Goal: Information Seeking & Learning: Learn about a topic

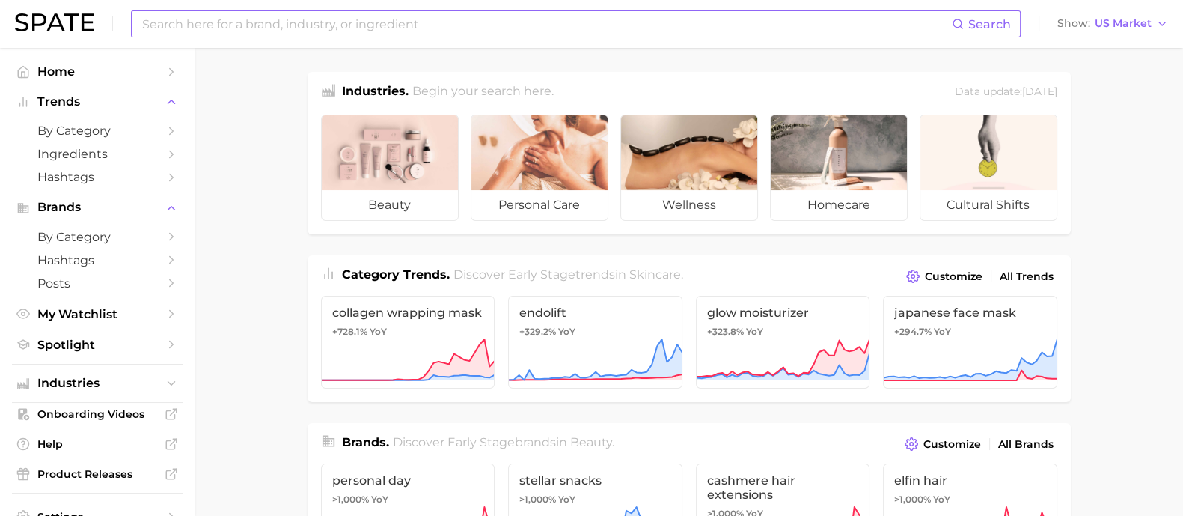
click at [347, 24] on input at bounding box center [546, 23] width 811 height 25
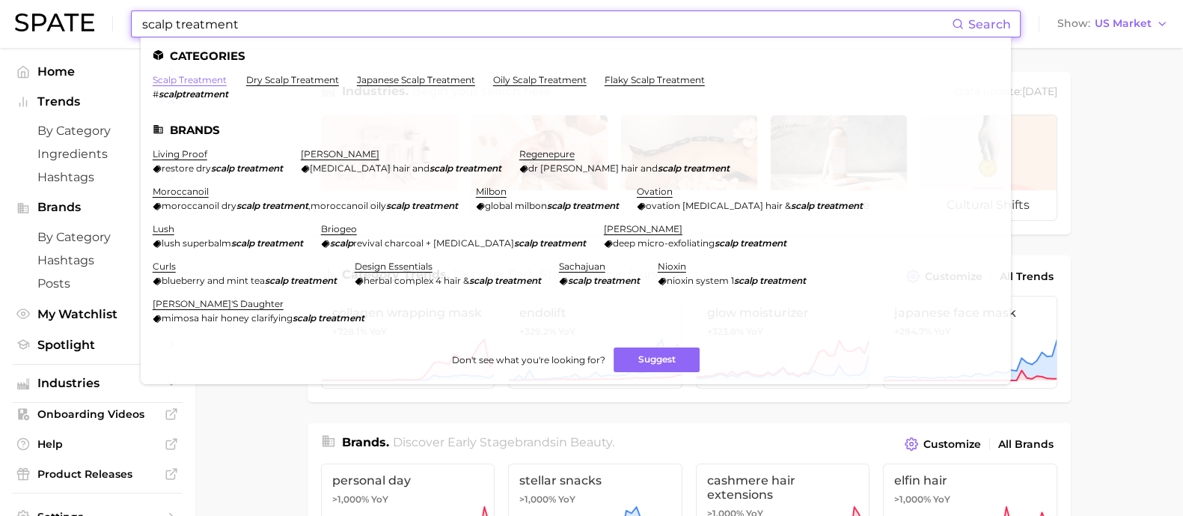
type input "scalp treatment"
click at [202, 82] on link "scalp treatment" at bounding box center [190, 79] width 74 height 11
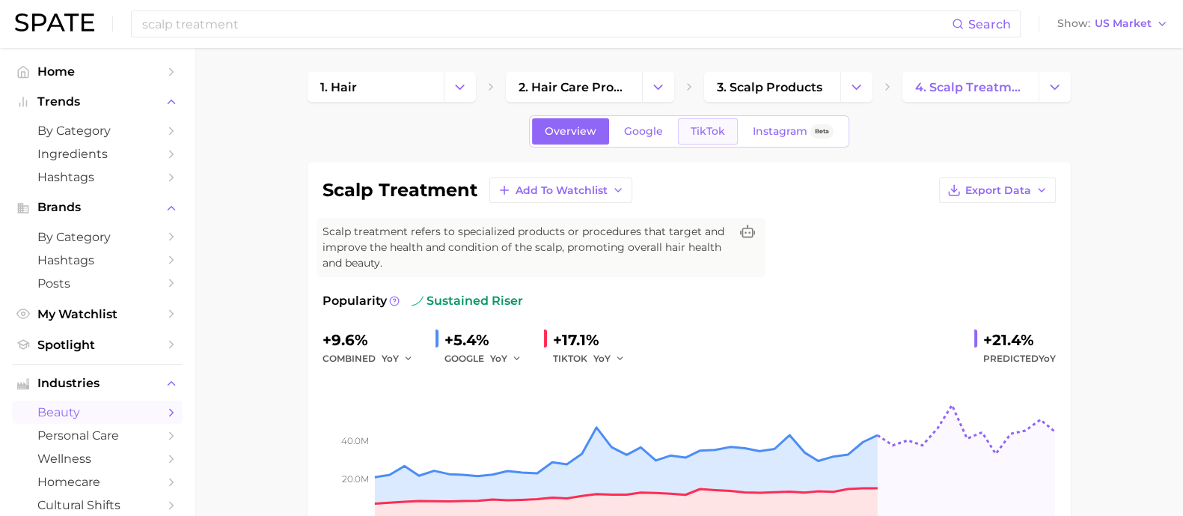
click at [686, 121] on link "TikTok" at bounding box center [708, 131] width 60 height 26
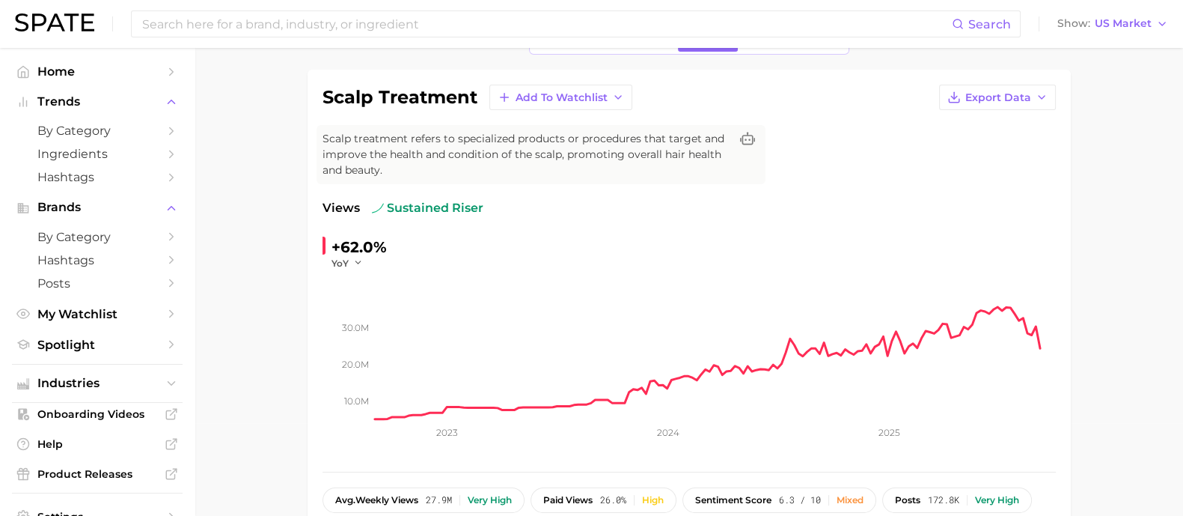
scroll to position [186, 0]
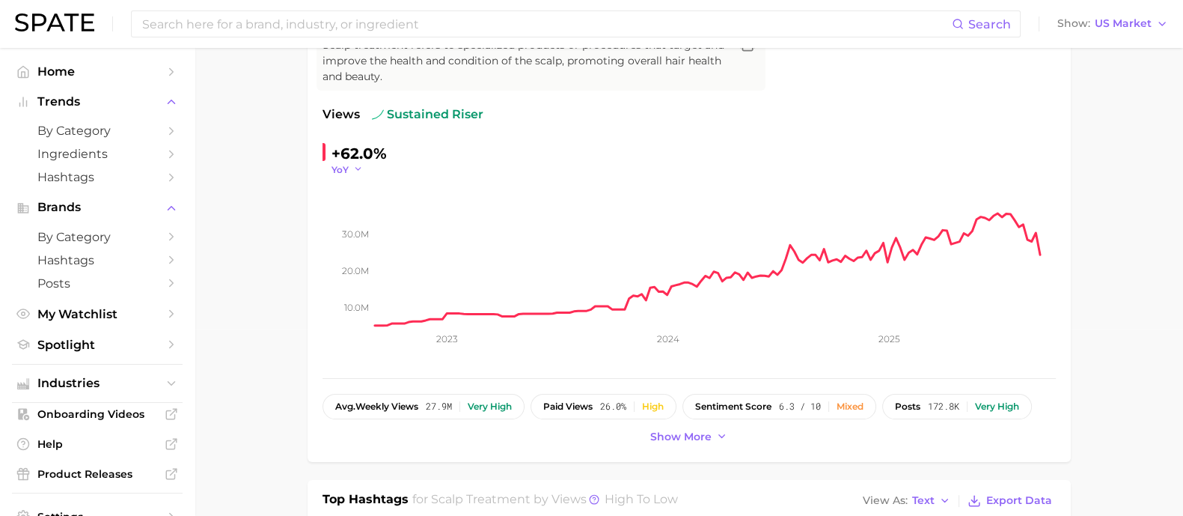
click at [341, 163] on span "YoY" at bounding box center [340, 169] width 17 height 13
click at [373, 234] on button "MoM" at bounding box center [414, 244] width 165 height 27
click at [360, 168] on icon "button" at bounding box center [364, 169] width 10 height 10
click at [369, 265] on button "WoW" at bounding box center [414, 271] width 165 height 27
click at [367, 174] on button "WoW" at bounding box center [352, 169] width 41 height 13
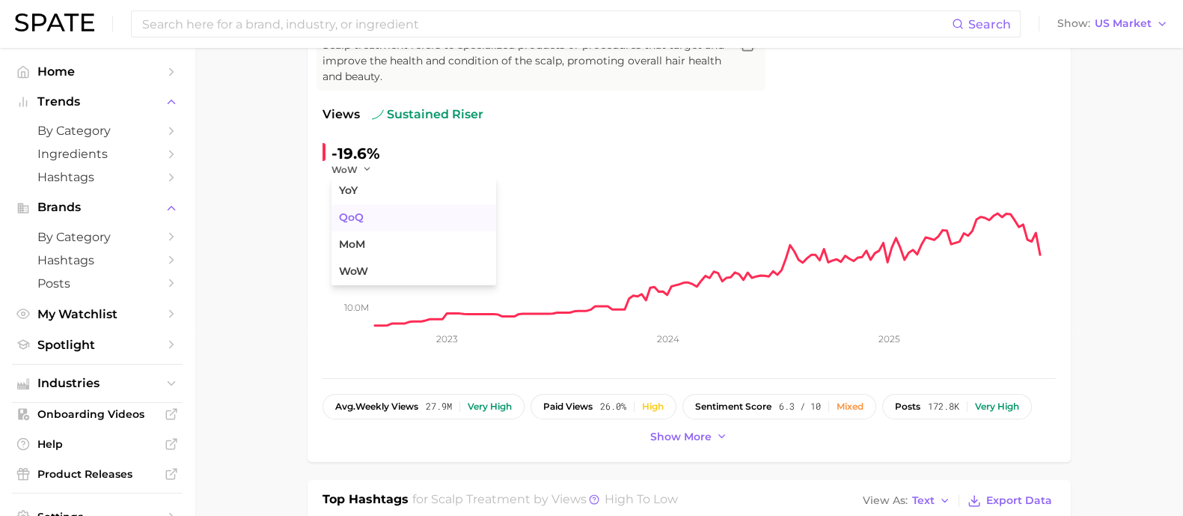
click at [368, 215] on button "QoQ" at bounding box center [414, 217] width 165 height 27
click at [358, 167] on icon "button" at bounding box center [362, 169] width 10 height 10
click at [370, 187] on button "YoY" at bounding box center [414, 190] width 165 height 27
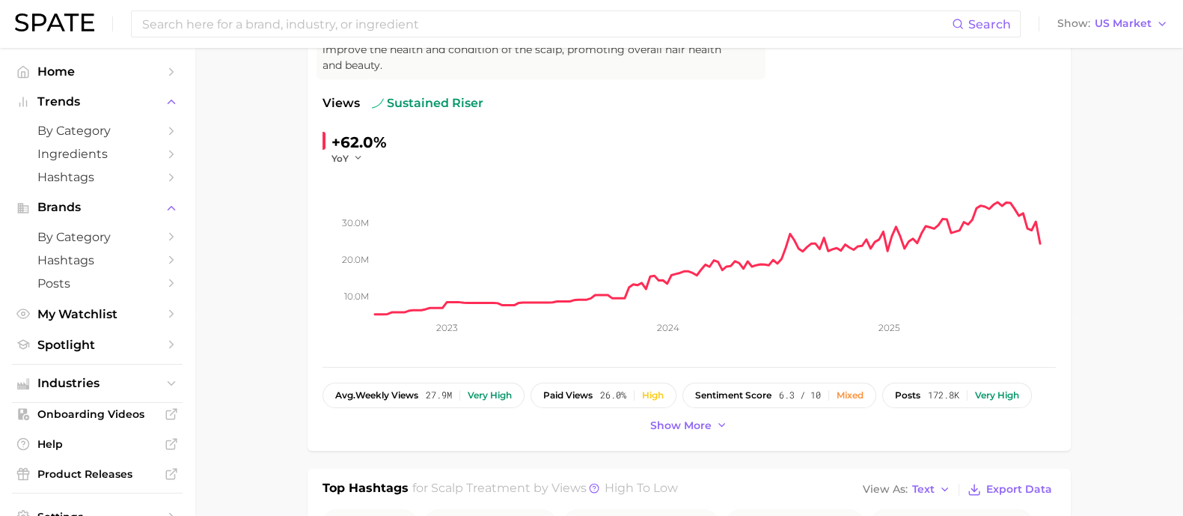
scroll to position [0, 0]
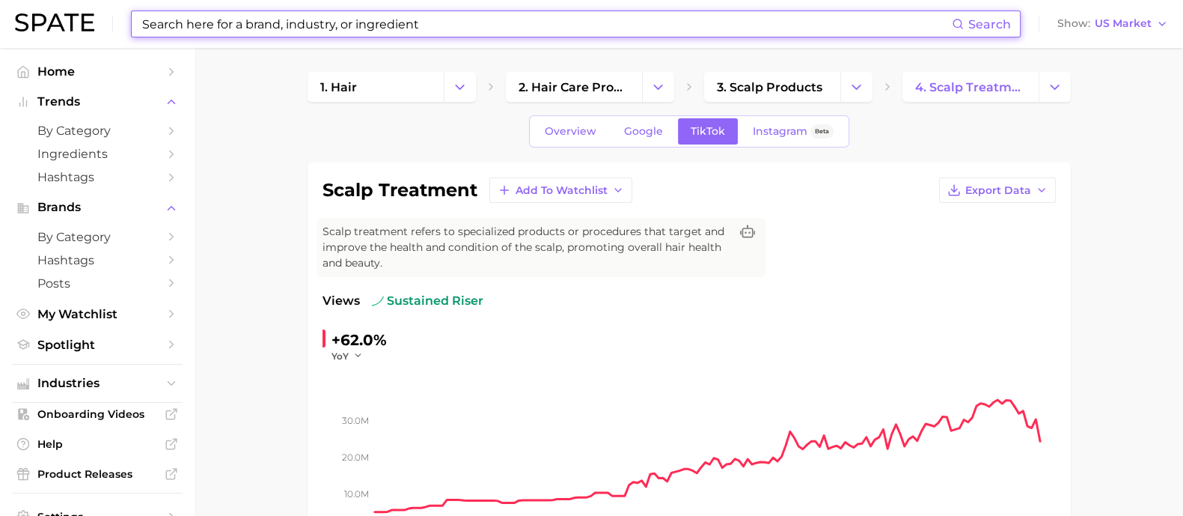
click at [319, 20] on input at bounding box center [546, 23] width 811 height 25
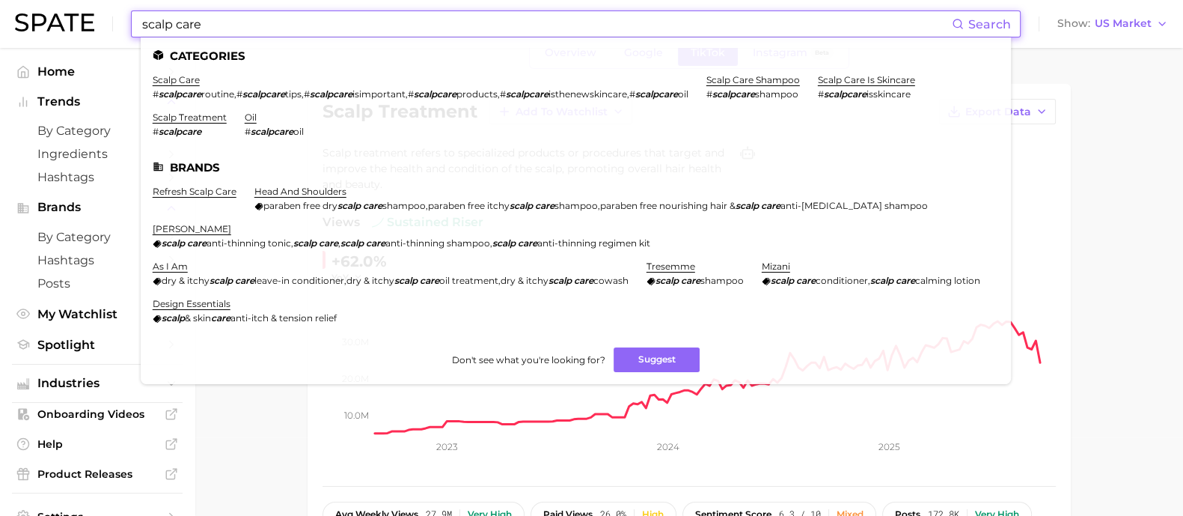
scroll to position [186, 0]
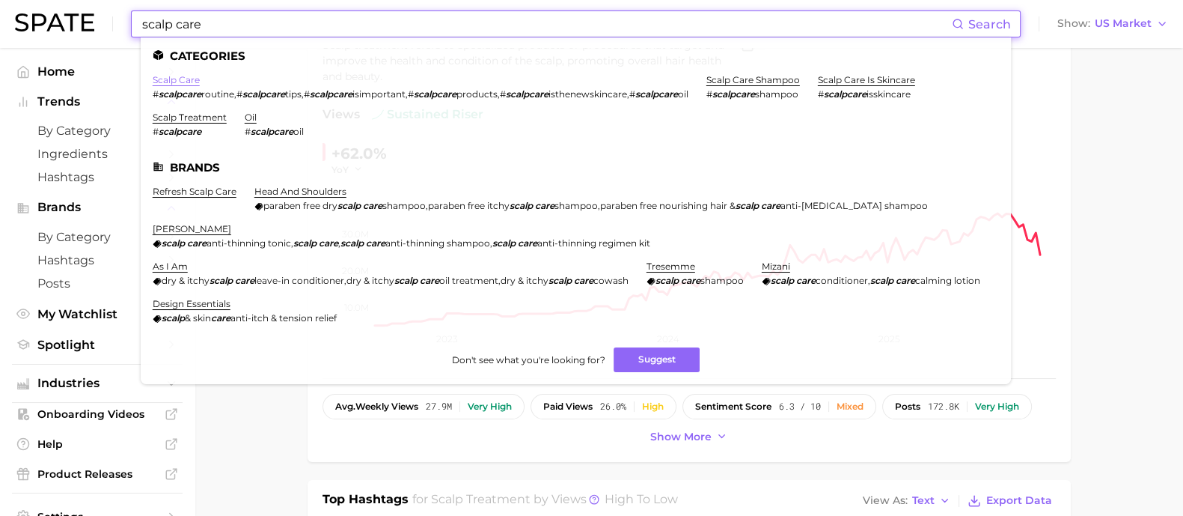
type input "scalp care"
click at [163, 77] on link "scalp care" at bounding box center [176, 79] width 47 height 11
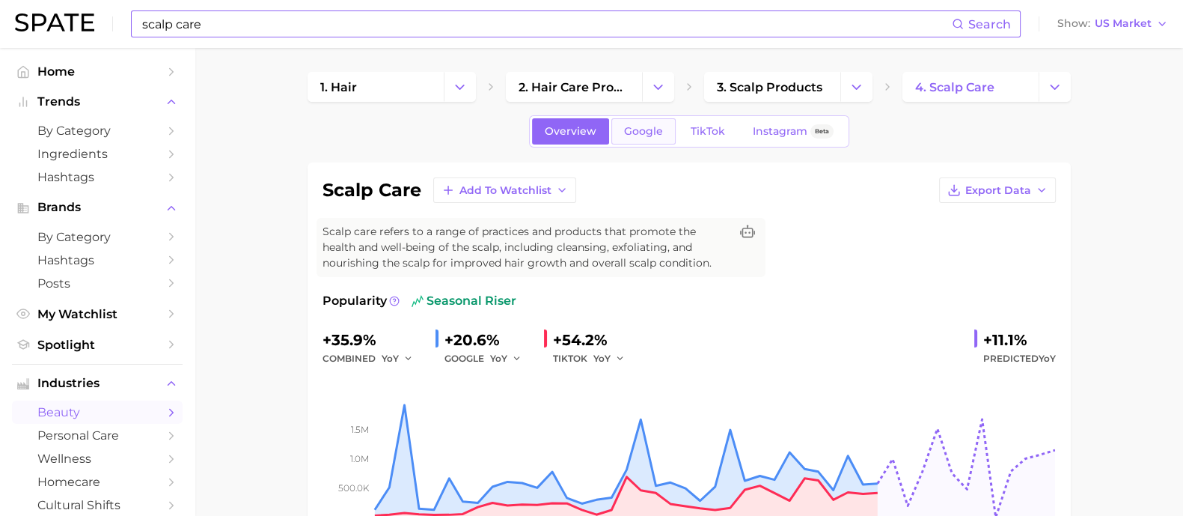
click at [635, 131] on span "Google" at bounding box center [643, 131] width 39 height 13
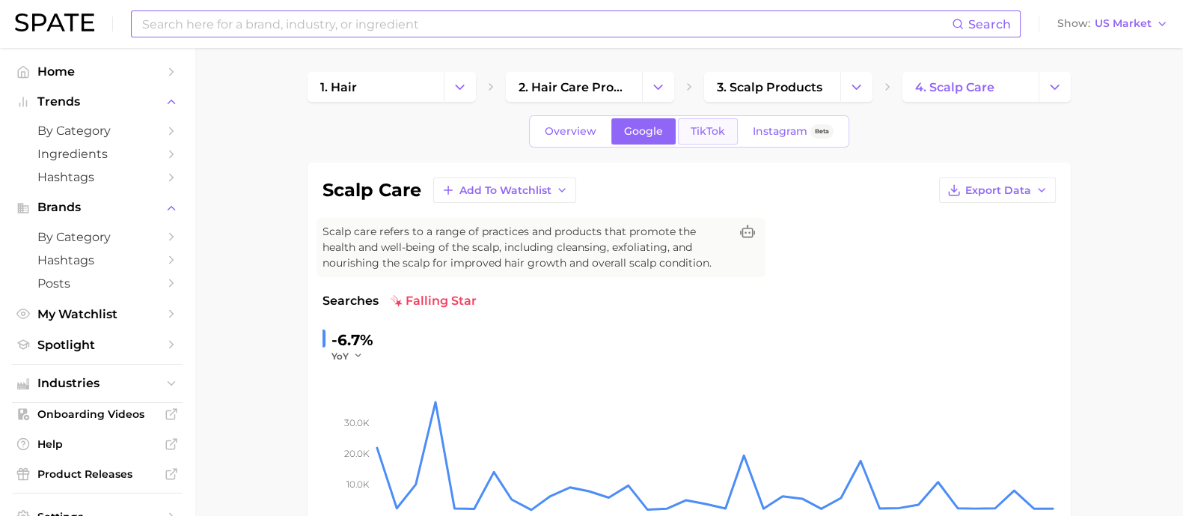
click at [691, 125] on span "TikTok" at bounding box center [708, 131] width 34 height 13
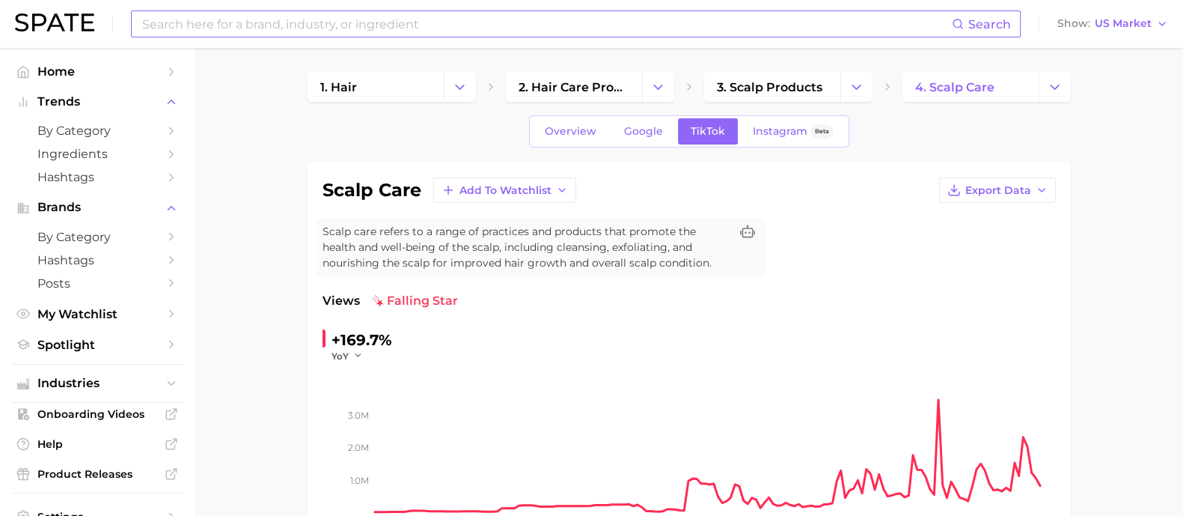
drag, startPoint x: 329, startPoint y: 131, endPoint x: 326, endPoint y: 115, distance: 16.7
click at [329, 131] on div "Overview Google TikTok Instagram Beta" at bounding box center [689, 131] width 763 height 32
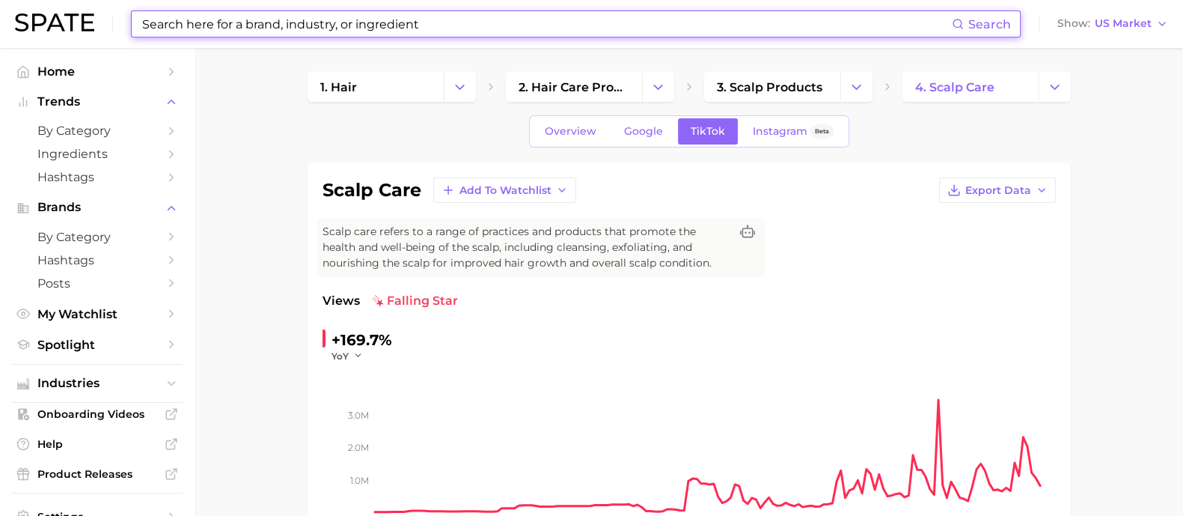
click at [285, 22] on input at bounding box center [546, 23] width 811 height 25
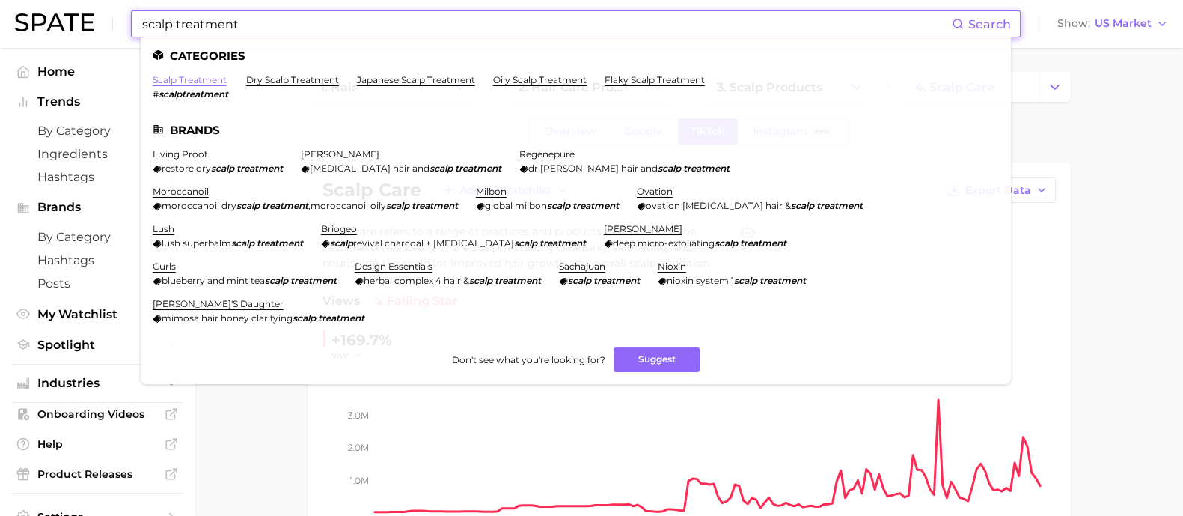
type input "scalp treatment"
click at [193, 76] on link "scalp treatment" at bounding box center [190, 79] width 74 height 11
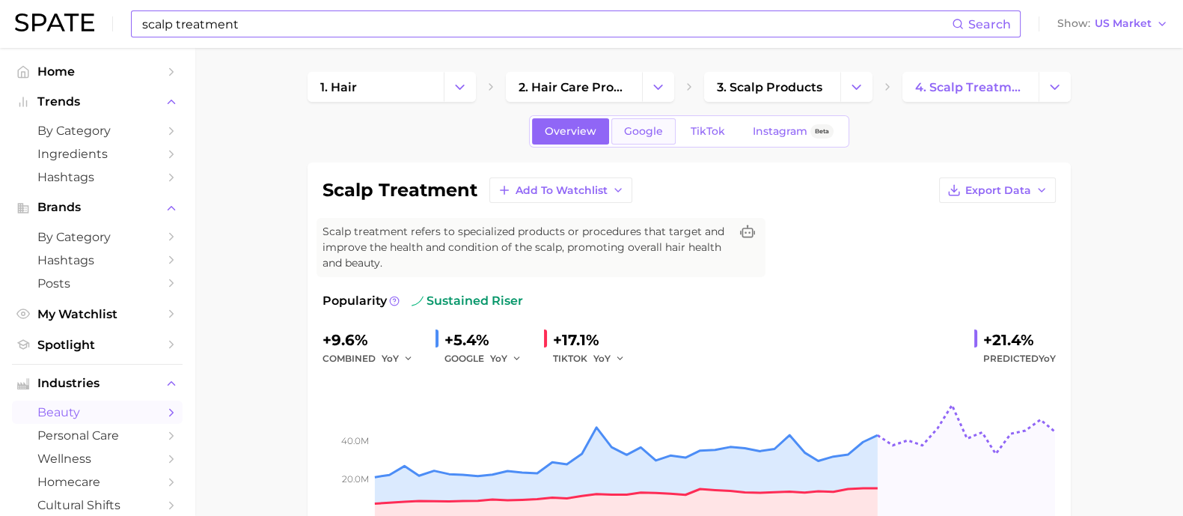
click at [655, 132] on span "Google" at bounding box center [643, 131] width 39 height 13
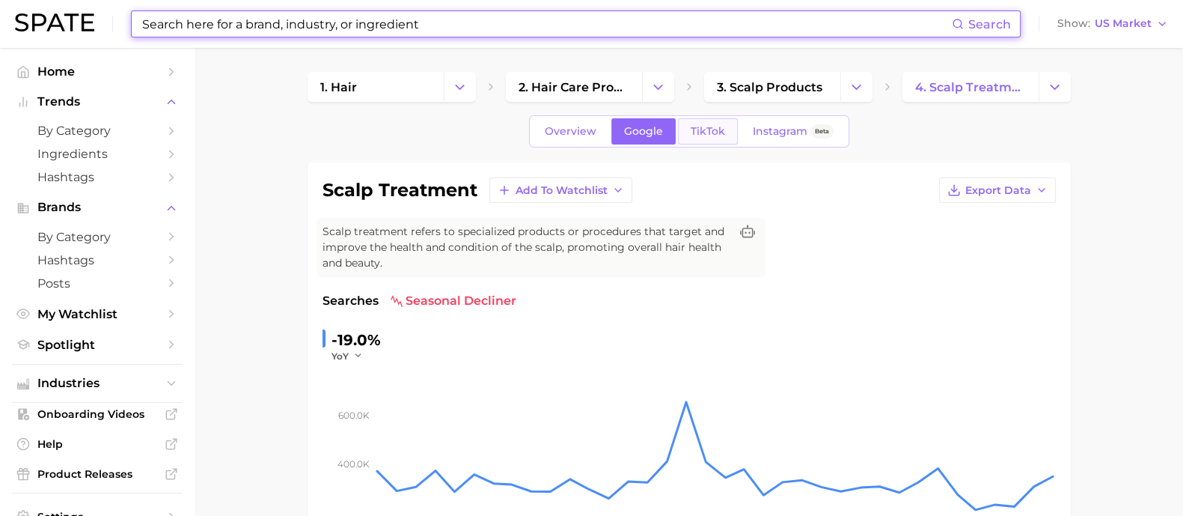
click at [704, 131] on span "TikTok" at bounding box center [708, 131] width 34 height 13
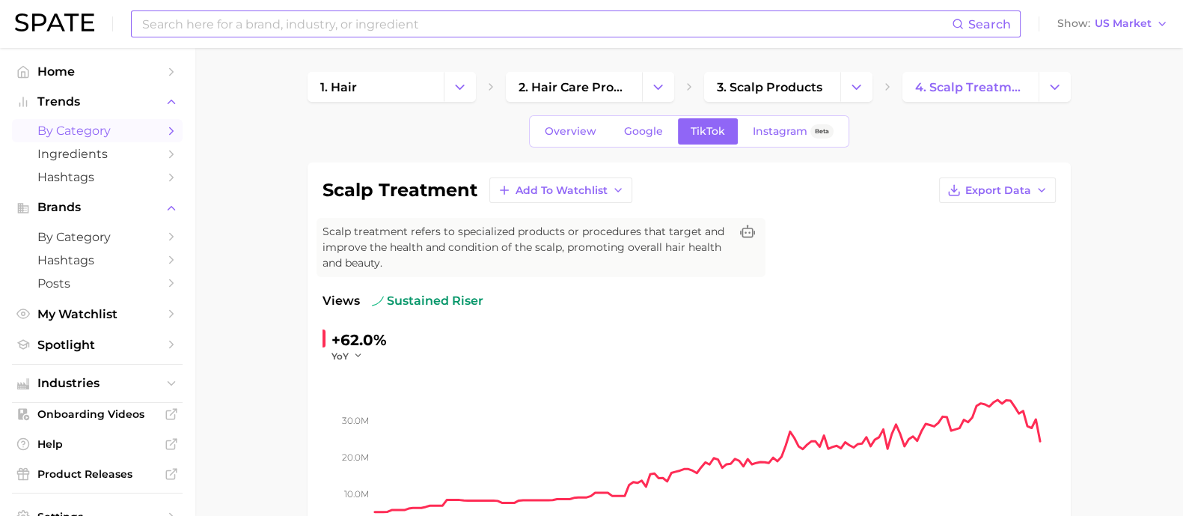
click at [69, 131] on span "by Category" at bounding box center [97, 130] width 120 height 14
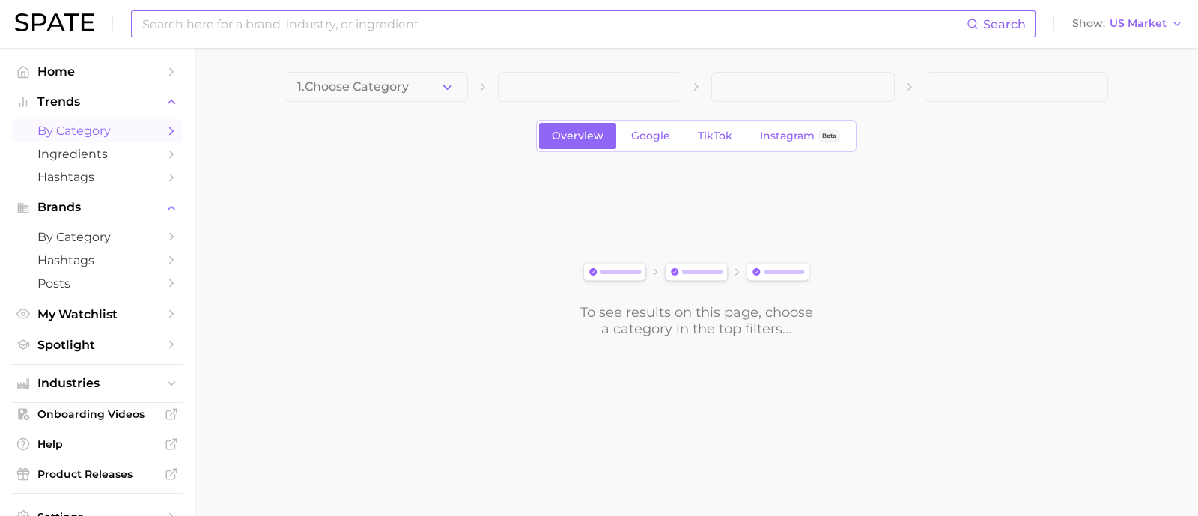
drag, startPoint x: 298, startPoint y: 25, endPoint x: 308, endPoint y: 23, distance: 9.8
click at [298, 25] on input at bounding box center [554, 23] width 826 height 25
click at [83, 126] on span "by Category" at bounding box center [97, 130] width 120 height 14
click at [424, 85] on button "1. Choose Category" at bounding box center [375, 87] width 183 height 30
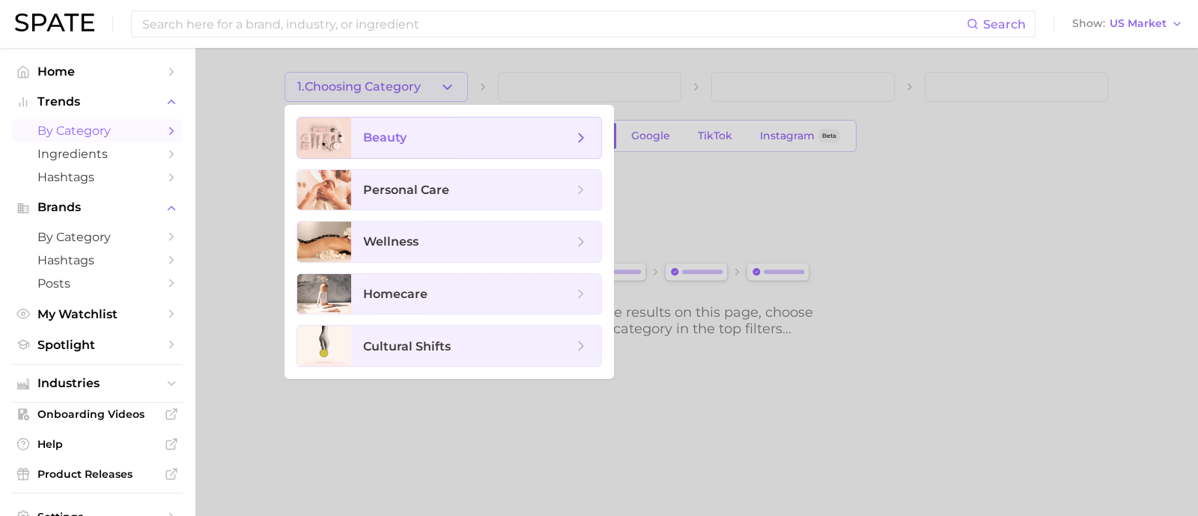
click at [427, 152] on span "beauty" at bounding box center [476, 138] width 250 height 40
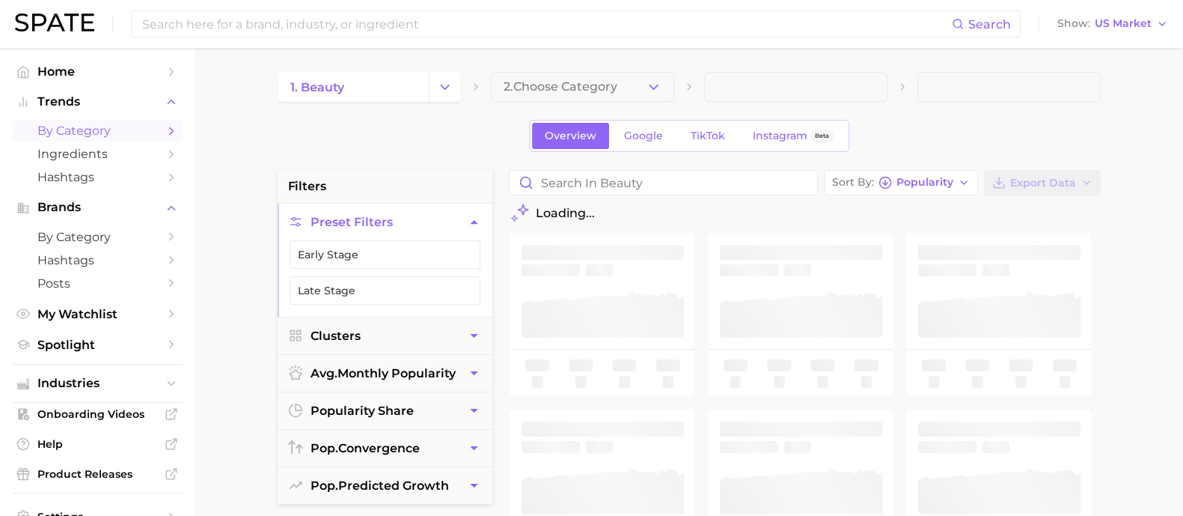
drag, startPoint x: 535, startPoint y: 73, endPoint x: 550, endPoint y: 76, distance: 15.4
click at [544, 73] on button "2. Choose Category" at bounding box center [582, 87] width 183 height 30
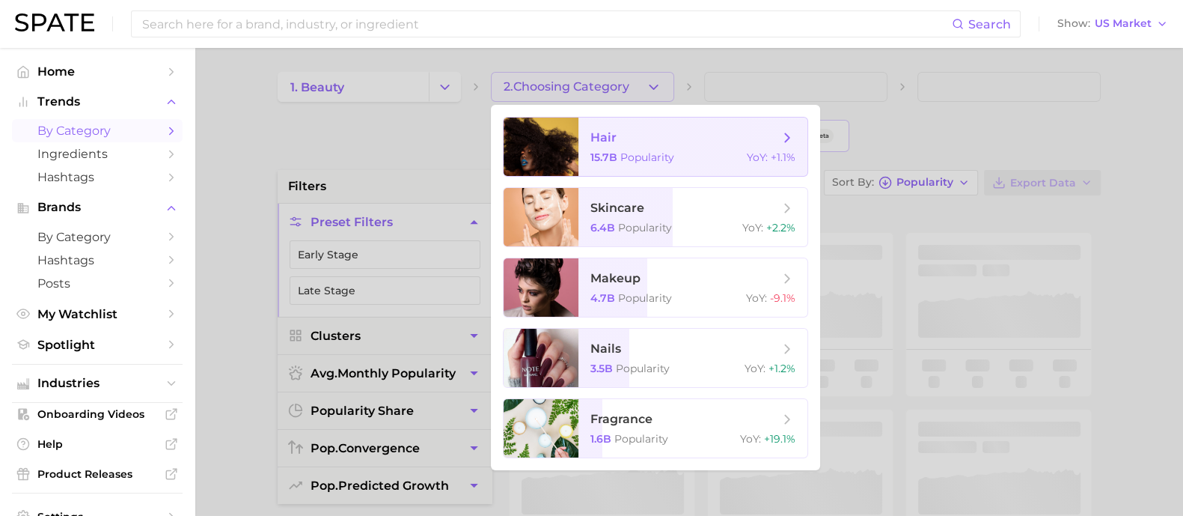
click at [617, 162] on span "15.7b Popularity" at bounding box center [633, 156] width 84 height 13
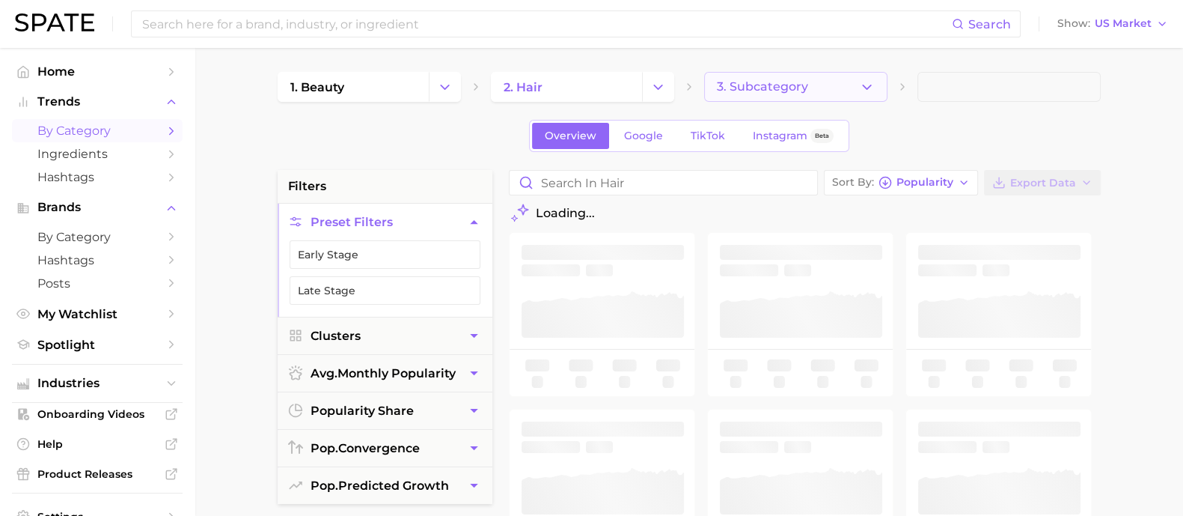
click at [750, 90] on span "3. Subcategory" at bounding box center [762, 86] width 91 height 13
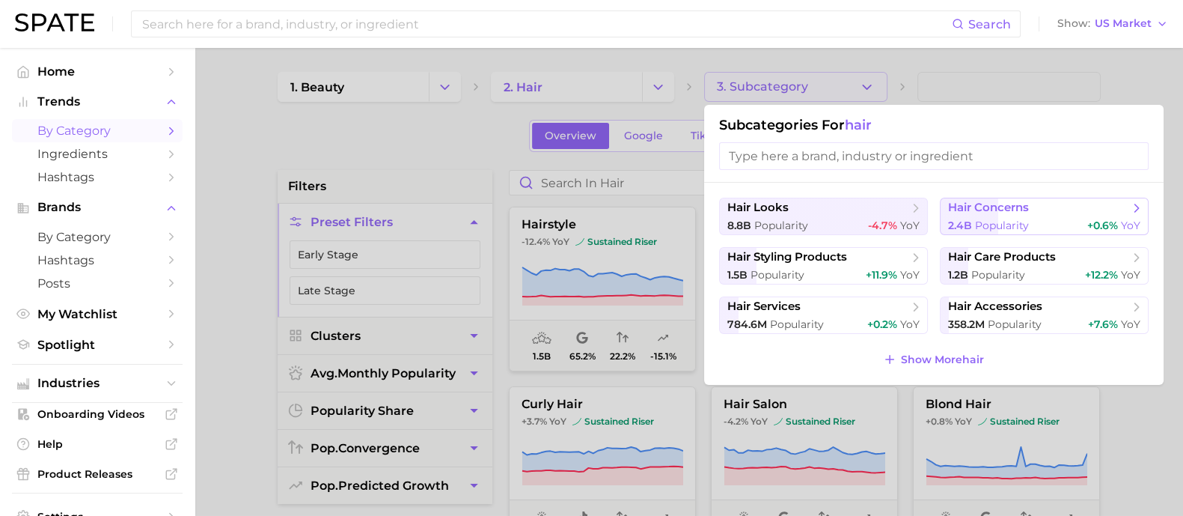
click at [1028, 215] on button "hair concerns 2.4b Popularity +0.6% YoY" at bounding box center [1044, 216] width 209 height 37
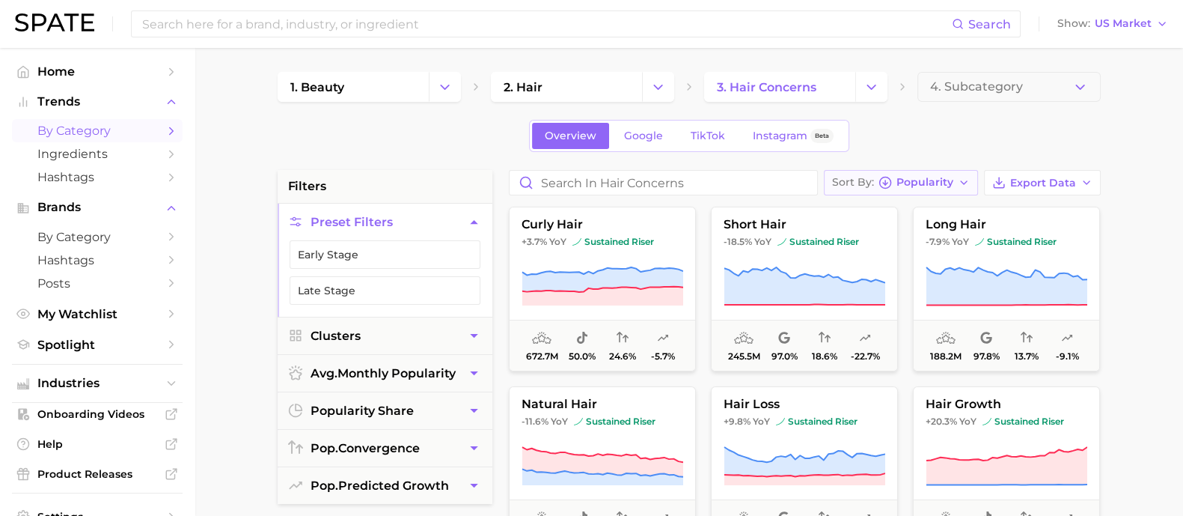
click at [927, 186] on span "Popularity" at bounding box center [925, 182] width 57 height 8
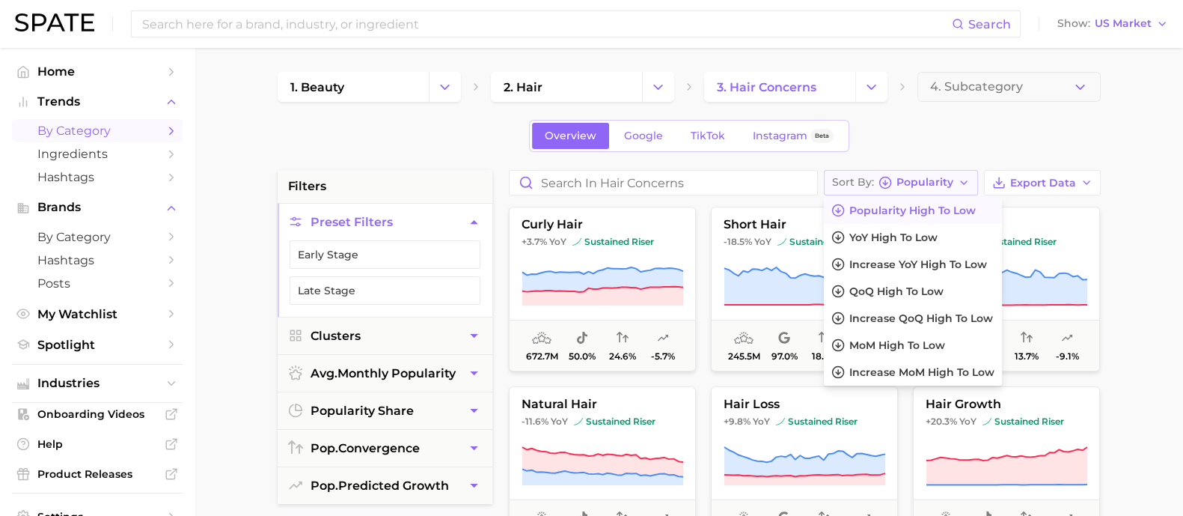
click at [962, 177] on icon "button" at bounding box center [964, 183] width 12 height 12
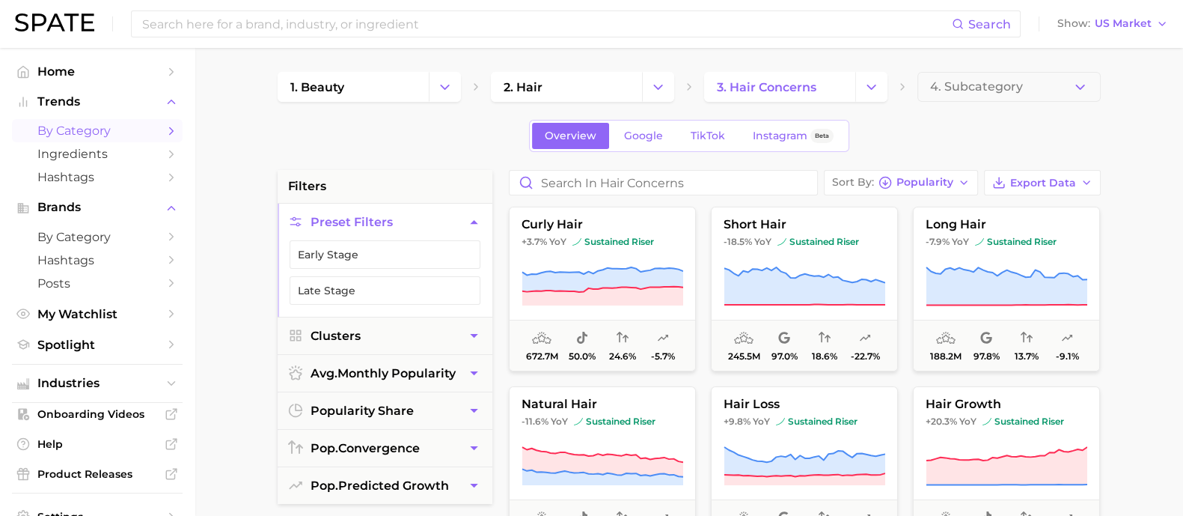
click at [991, 133] on div "Overview Google TikTok Instagram Beta" at bounding box center [689, 136] width 823 height 32
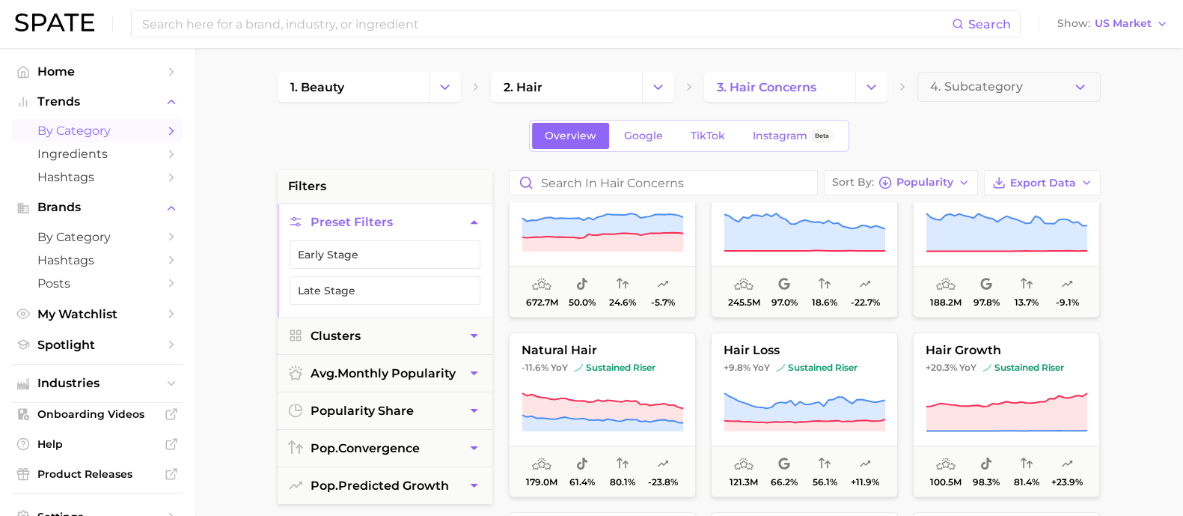
scroll to position [93, 0]
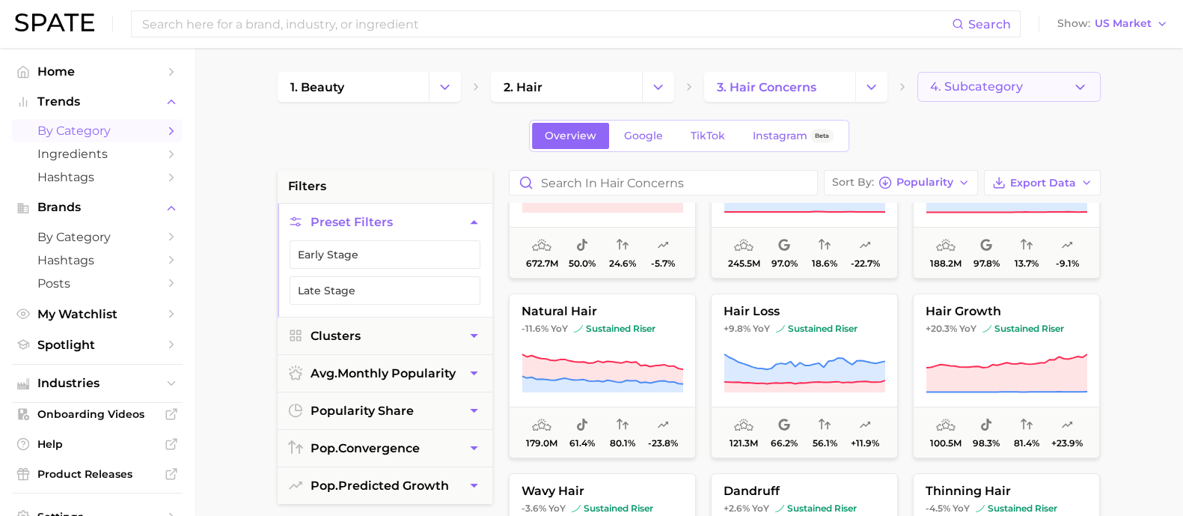
click at [1004, 73] on button "4. Subcategory" at bounding box center [1009, 87] width 183 height 30
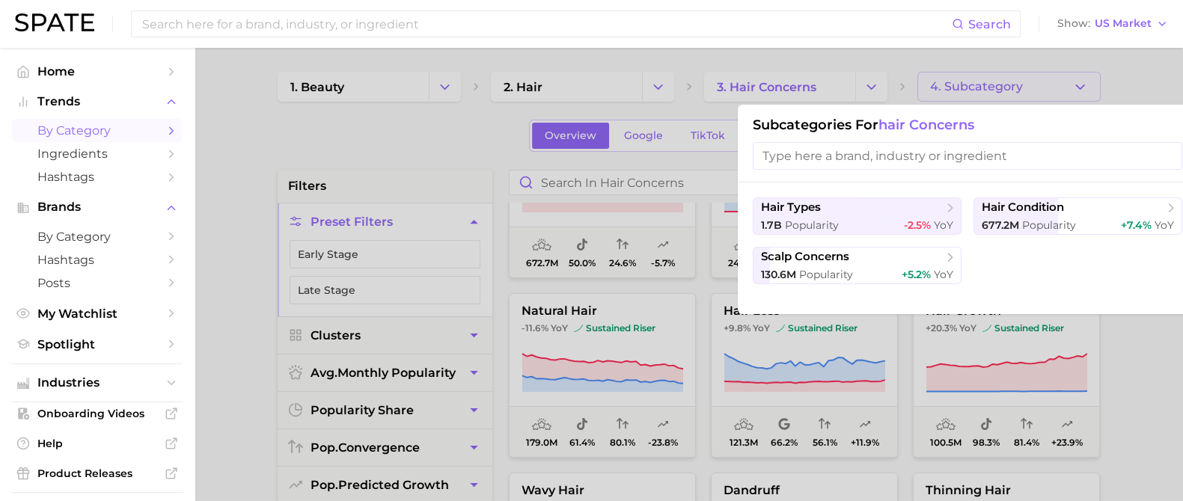
click at [1159, 91] on div at bounding box center [591, 250] width 1183 height 501
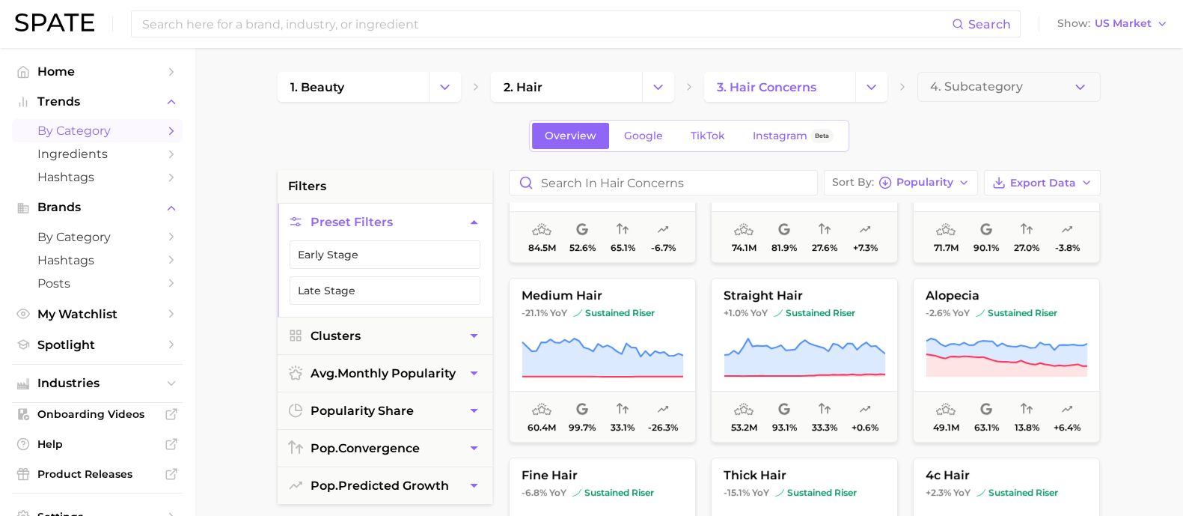
scroll to position [561, 0]
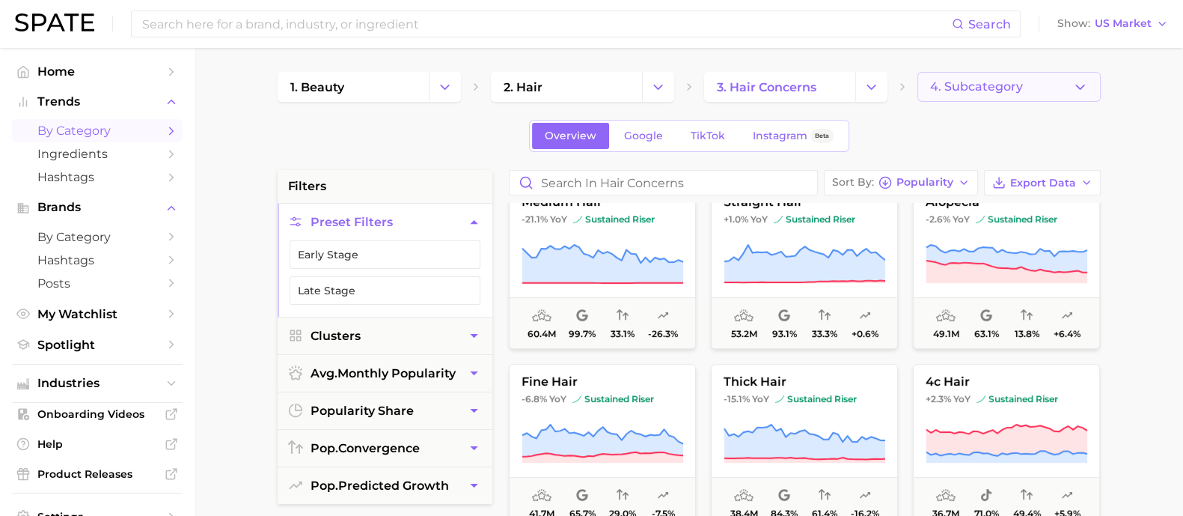
click at [1022, 88] on button "4. Subcategory" at bounding box center [1009, 87] width 183 height 30
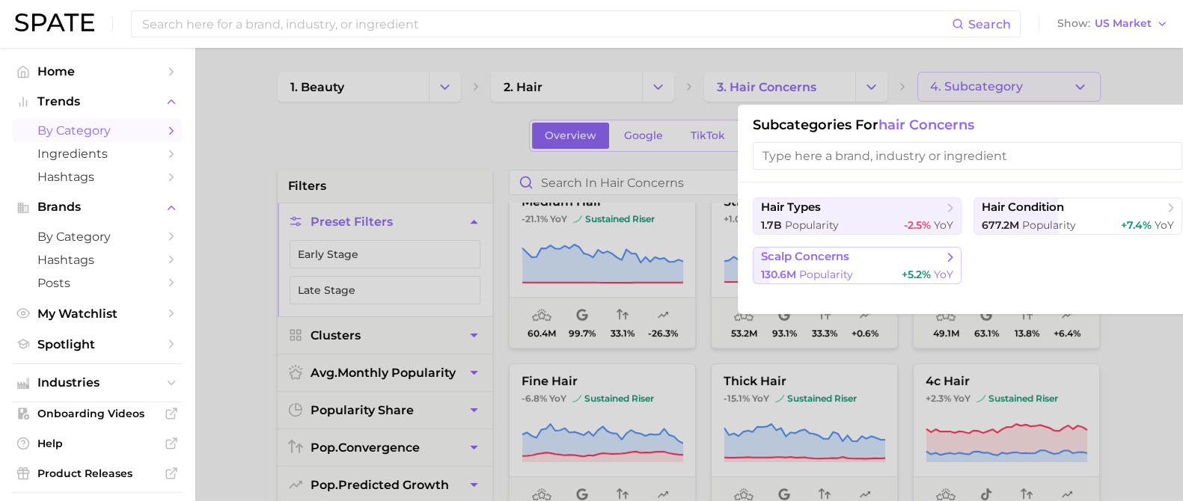
click at [858, 255] on span "scalp concerns" at bounding box center [852, 257] width 182 height 15
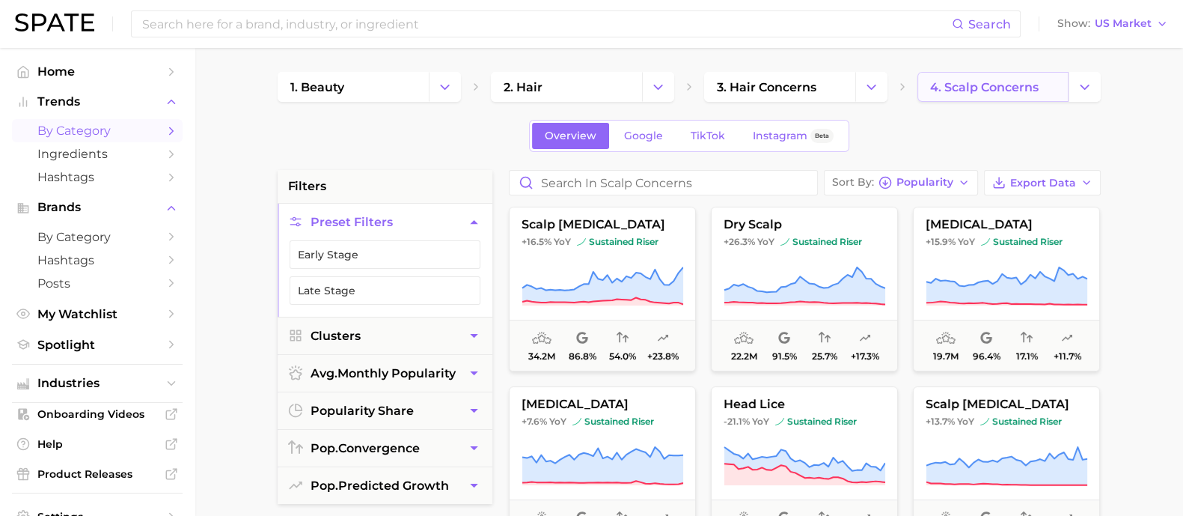
click at [1053, 84] on link "4. scalp concerns" at bounding box center [993, 87] width 151 height 30
click at [1067, 122] on div "Overview Google TikTok Instagram Beta" at bounding box center [689, 136] width 823 height 32
click at [1052, 87] on link "4. scalp concerns" at bounding box center [993, 87] width 151 height 30
click at [1079, 87] on icon "Change Category" at bounding box center [1085, 87] width 16 height 16
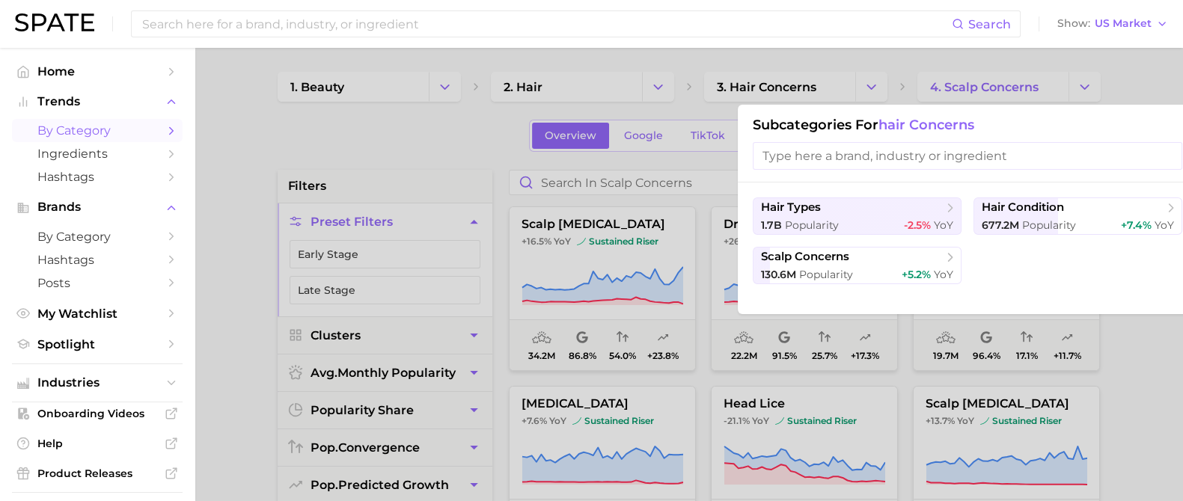
click at [1049, 86] on div at bounding box center [591, 250] width 1183 height 501
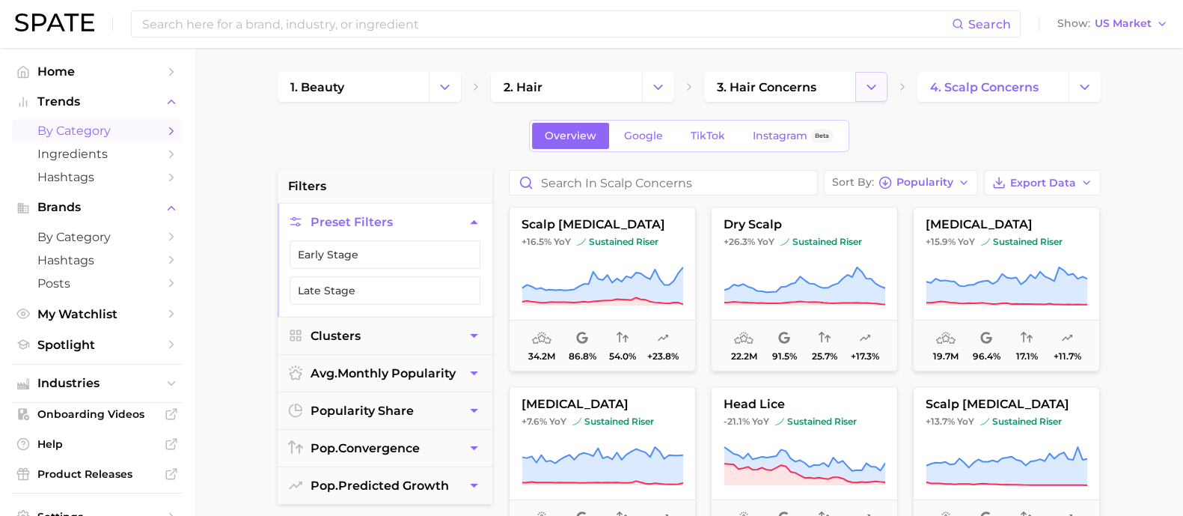
click at [864, 91] on icon "Change Category" at bounding box center [872, 87] width 16 height 16
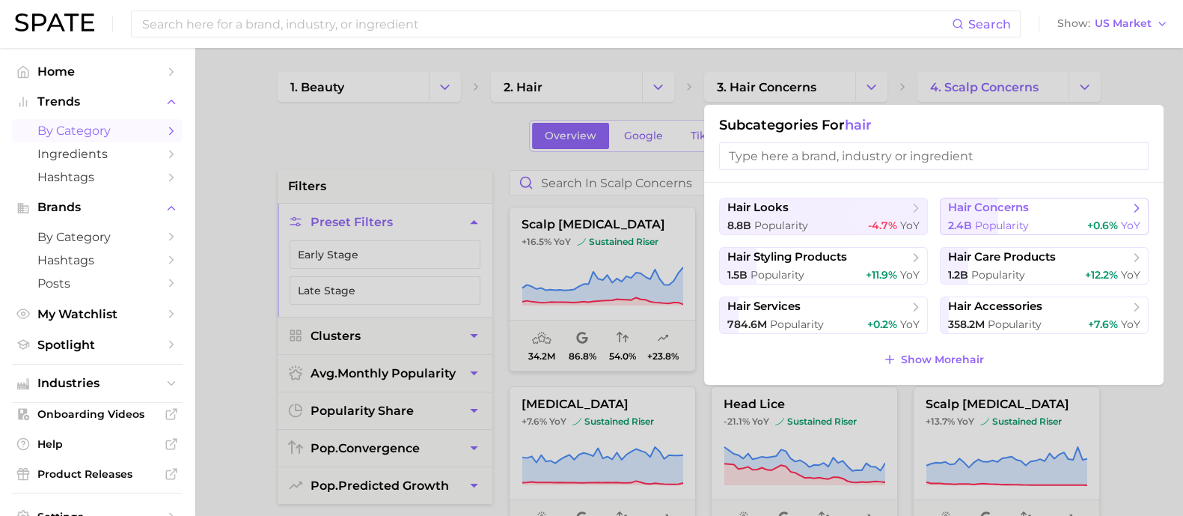
click at [1032, 214] on span "hair concerns" at bounding box center [1039, 208] width 182 height 15
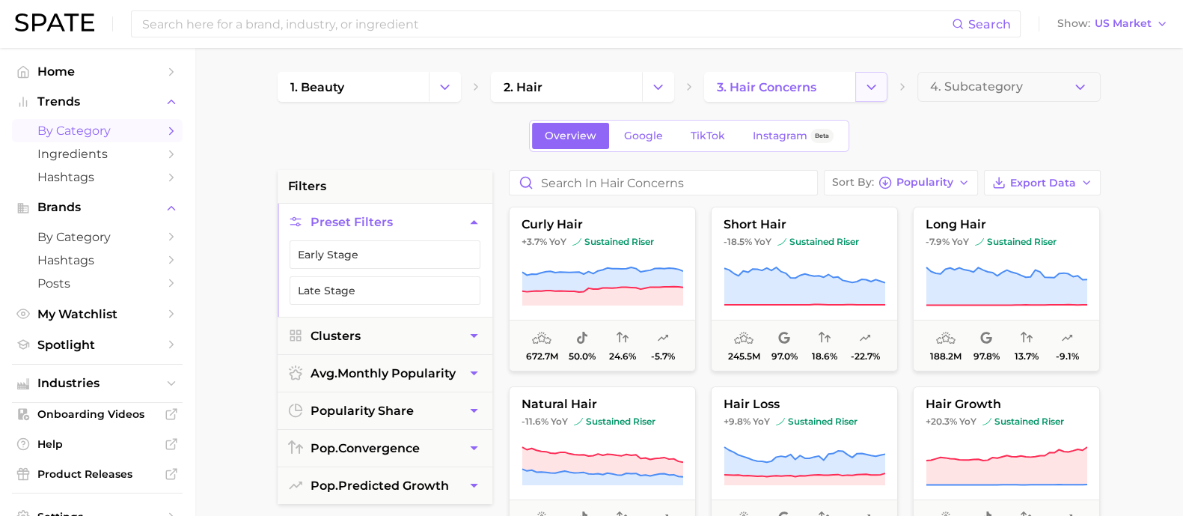
click at [867, 96] on button "Change Category" at bounding box center [872, 87] width 32 height 30
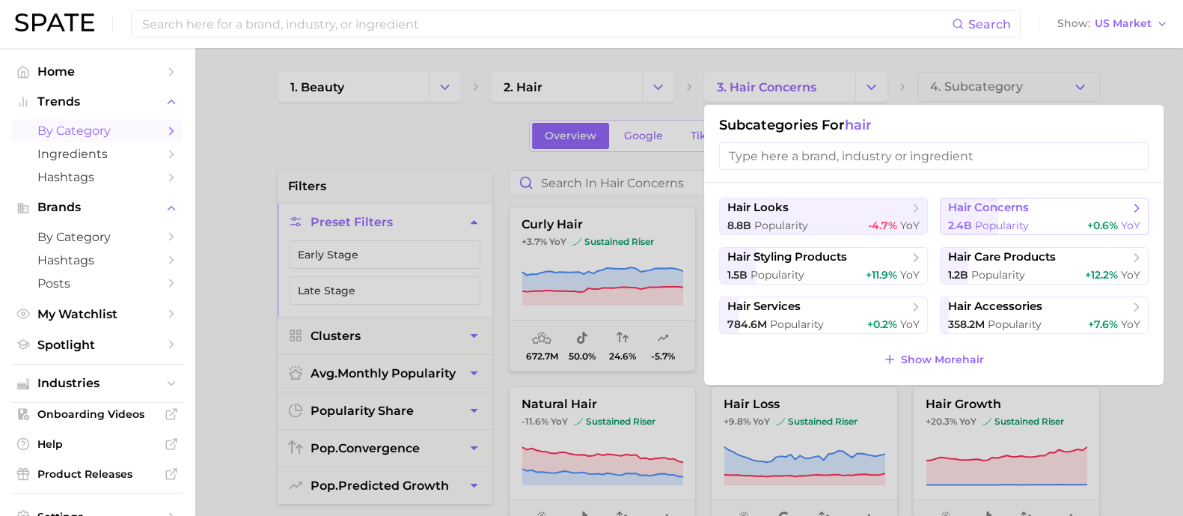
click at [1016, 207] on span "hair concerns" at bounding box center [988, 208] width 81 height 14
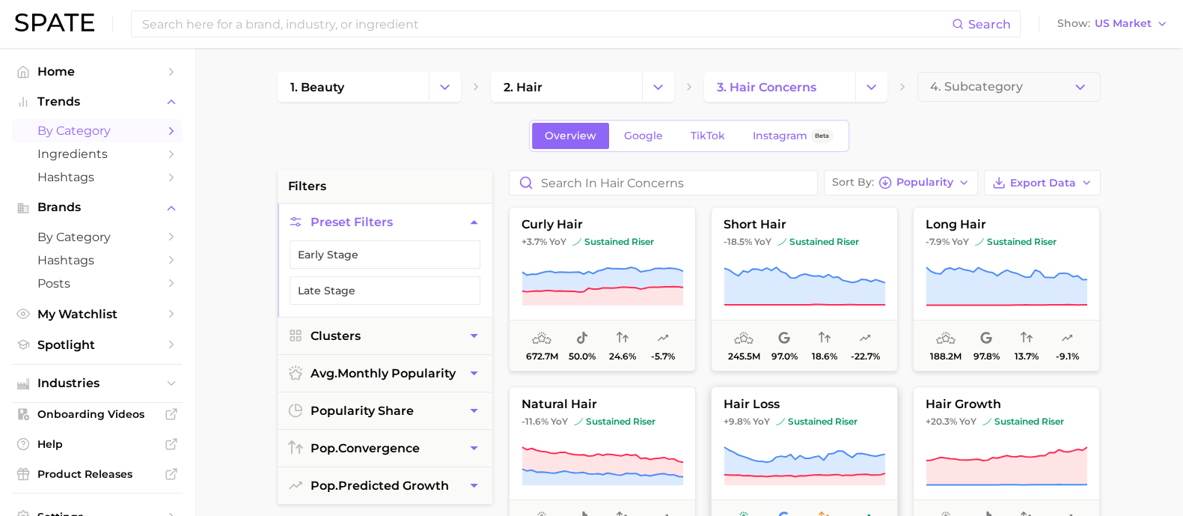
click at [825, 433] on button "hair loss +9.8% YoY sustained riser 121.3m 66.2% 56.1% +11.9%" at bounding box center [804, 468] width 187 height 165
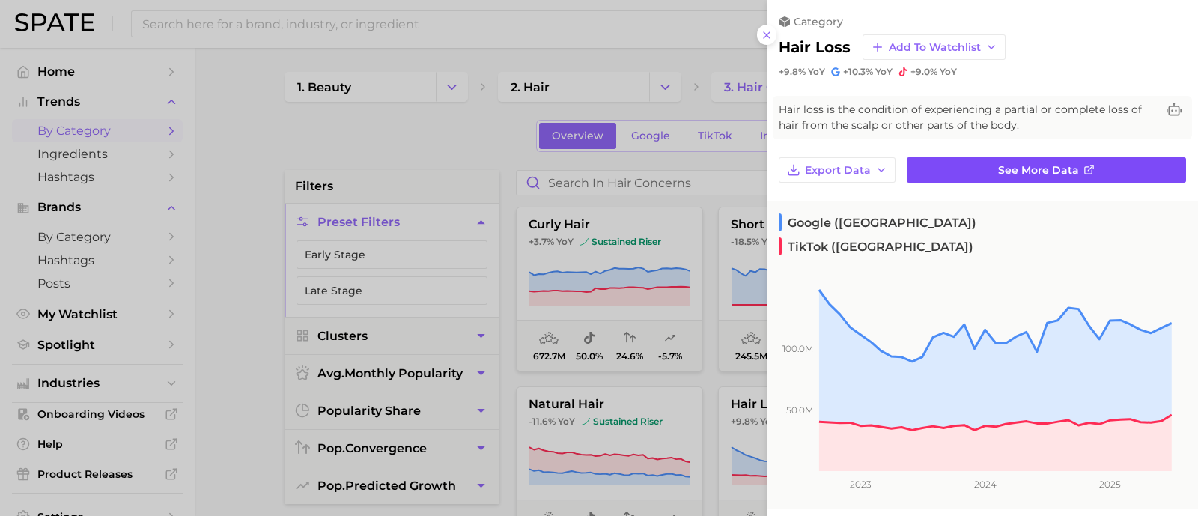
click at [1010, 177] on link "See more data" at bounding box center [1045, 169] width 279 height 25
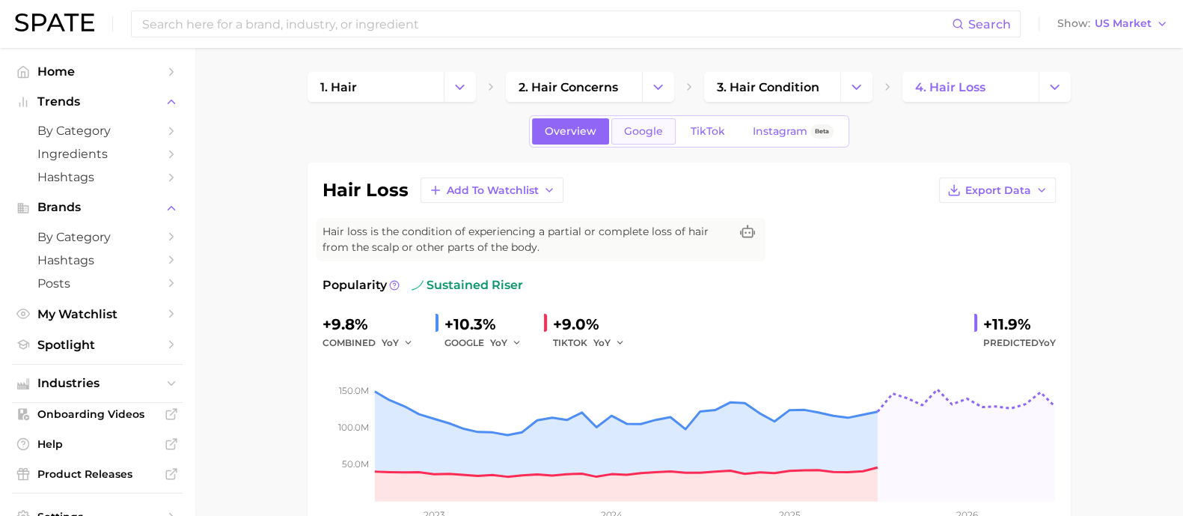
click at [635, 128] on span "Google" at bounding box center [643, 131] width 39 height 13
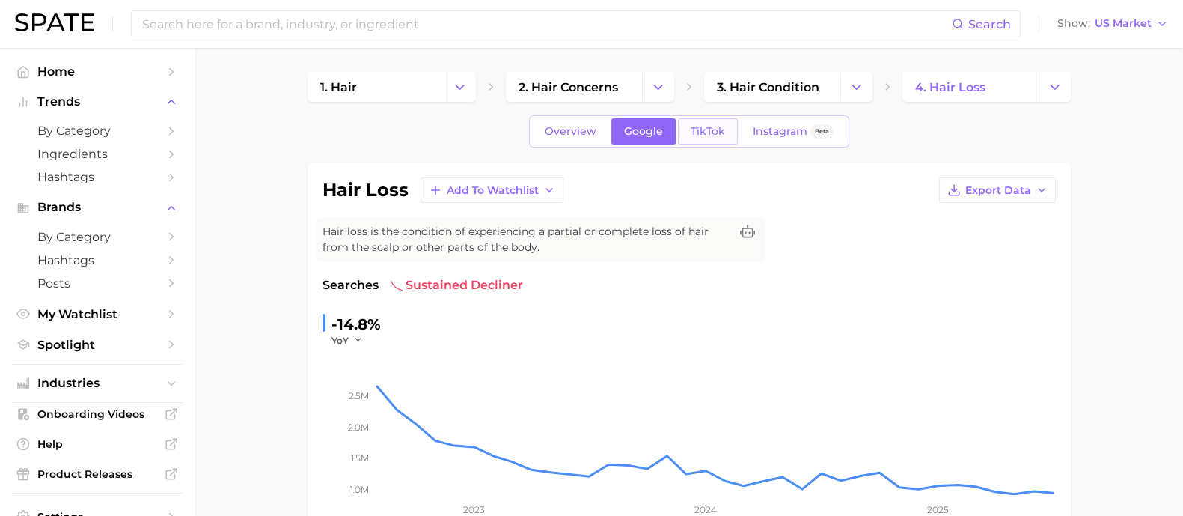
click at [716, 135] on span "TikTok" at bounding box center [708, 131] width 34 height 13
